Goal: Task Accomplishment & Management: Complete application form

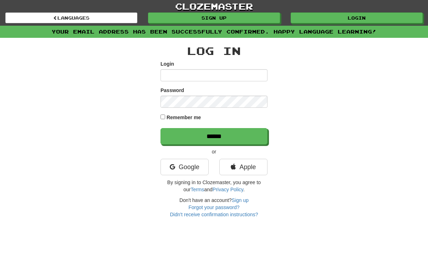
type input "*"
type input "**********"
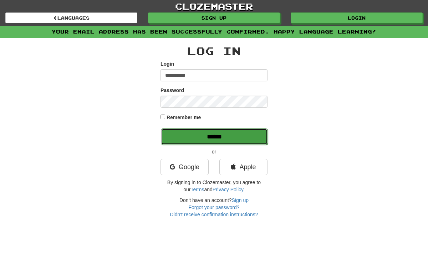
click at [206, 134] on input "******" at bounding box center [214, 136] width 107 height 16
